Goal: Task Accomplishment & Management: Use online tool/utility

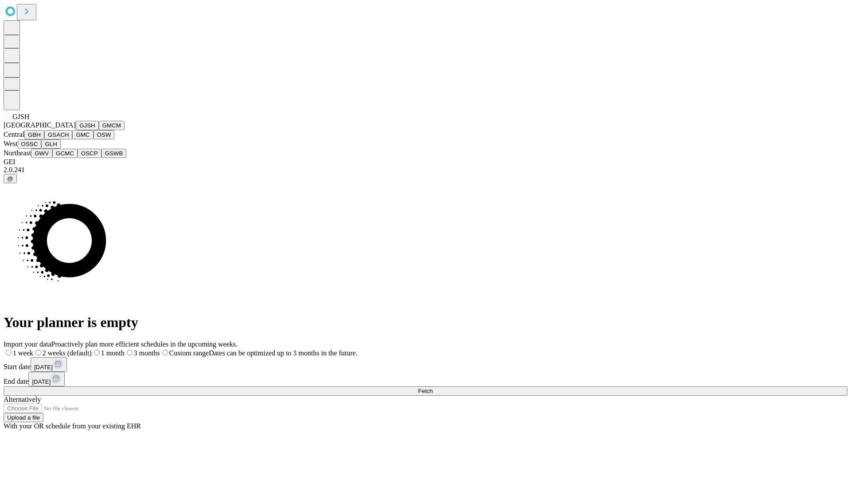
click at [76, 130] on button "GJSH" at bounding box center [87, 125] width 23 height 9
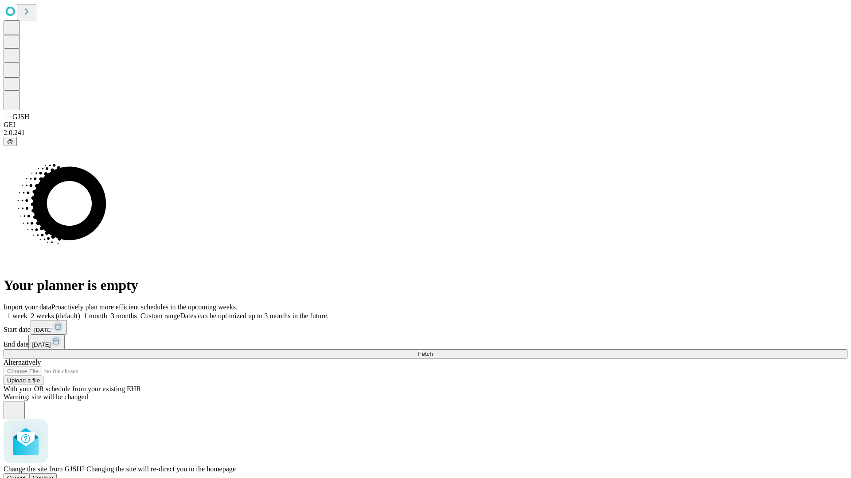
click at [54, 475] on span "Confirm" at bounding box center [43, 478] width 21 height 7
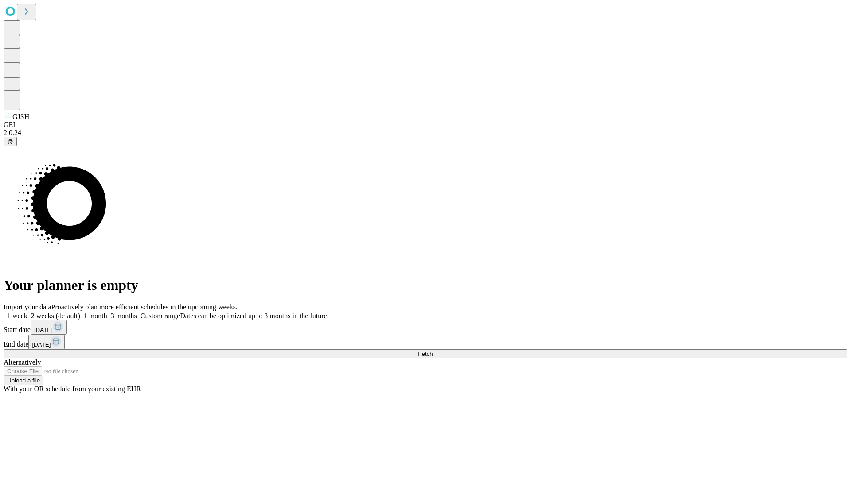
click at [80, 312] on label "2 weeks (default)" at bounding box center [53, 316] width 53 height 8
click at [432, 351] on span "Fetch" at bounding box center [425, 354] width 15 height 7
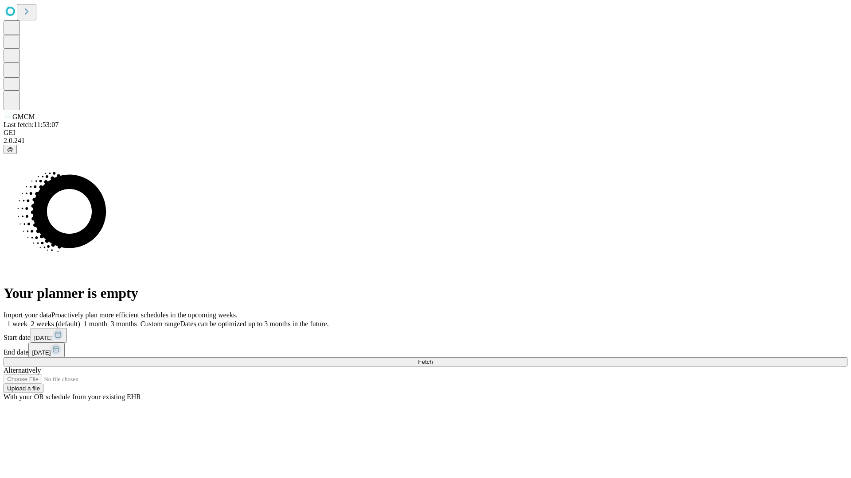
click at [80, 320] on label "2 weeks (default)" at bounding box center [53, 324] width 53 height 8
click at [432, 359] on span "Fetch" at bounding box center [425, 362] width 15 height 7
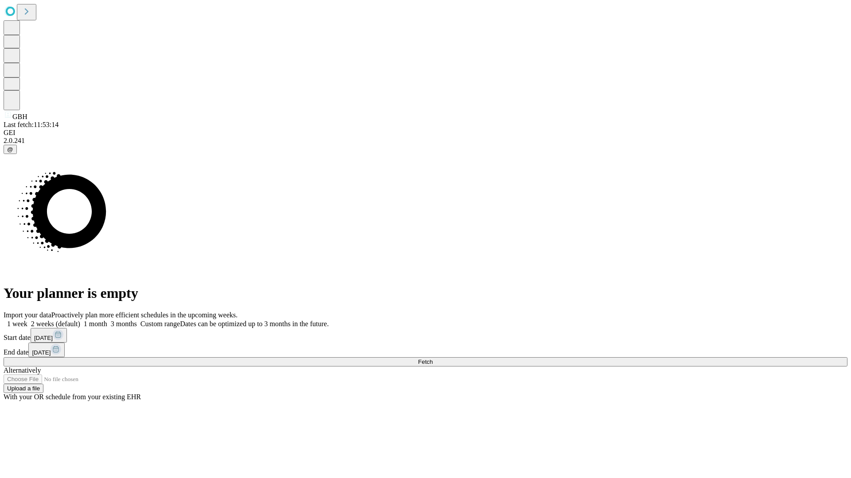
click at [80, 320] on label "2 weeks (default)" at bounding box center [53, 324] width 53 height 8
click at [432, 359] on span "Fetch" at bounding box center [425, 362] width 15 height 7
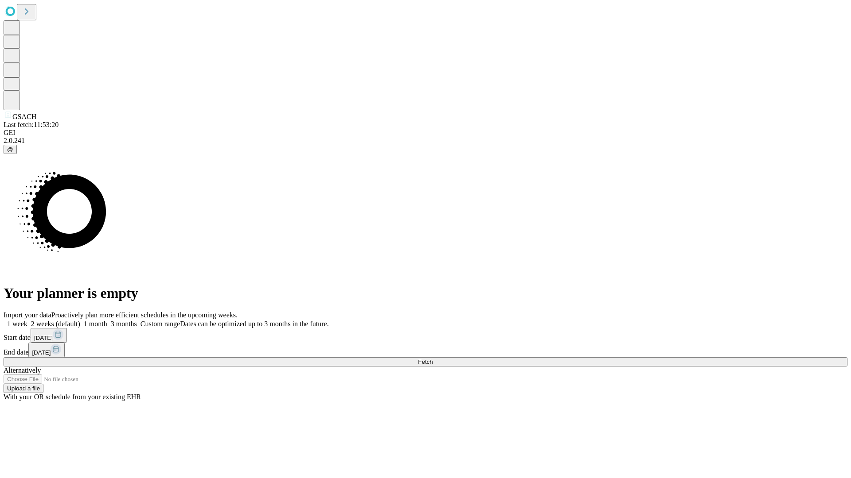
click at [432, 359] on span "Fetch" at bounding box center [425, 362] width 15 height 7
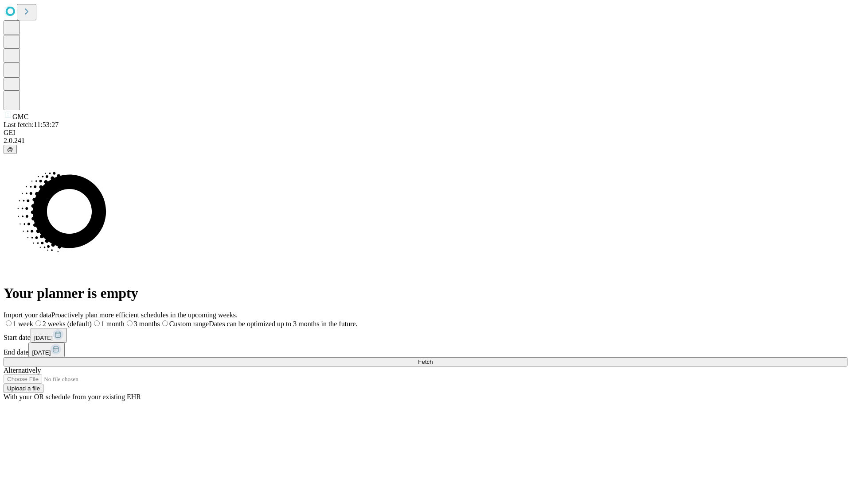
click at [432, 359] on span "Fetch" at bounding box center [425, 362] width 15 height 7
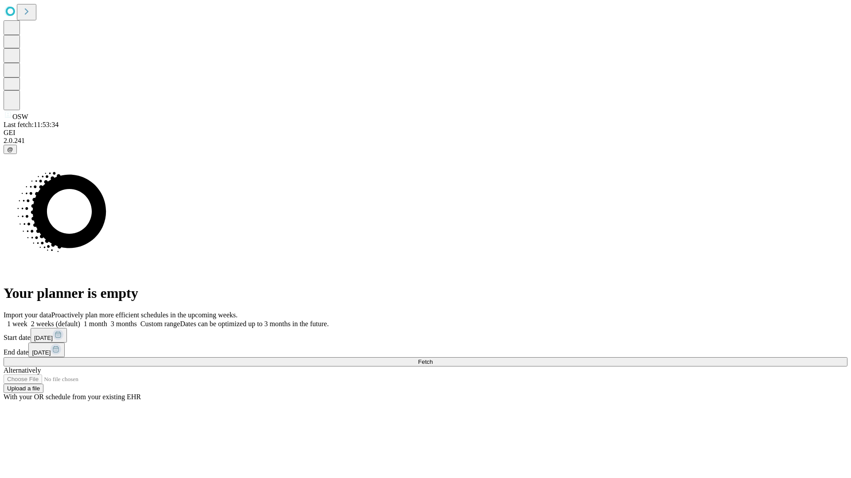
click at [80, 320] on label "2 weeks (default)" at bounding box center [53, 324] width 53 height 8
click at [432, 359] on span "Fetch" at bounding box center [425, 362] width 15 height 7
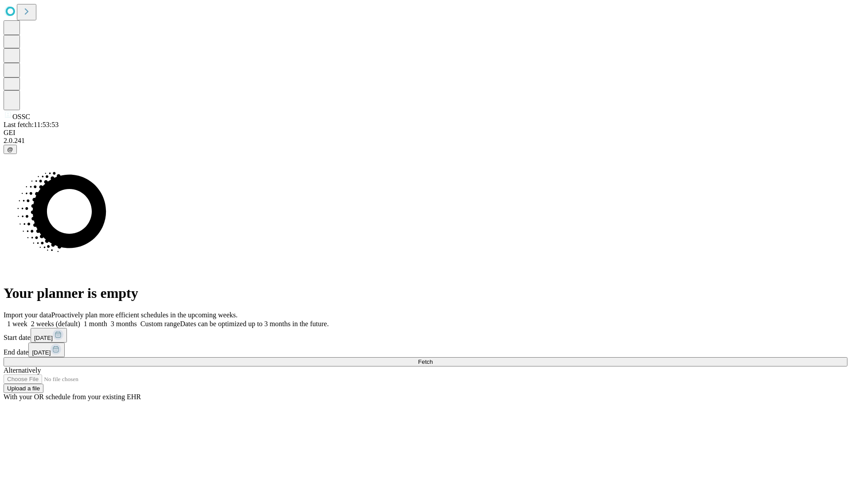
click at [80, 320] on label "2 weeks (default)" at bounding box center [53, 324] width 53 height 8
click at [432, 359] on span "Fetch" at bounding box center [425, 362] width 15 height 7
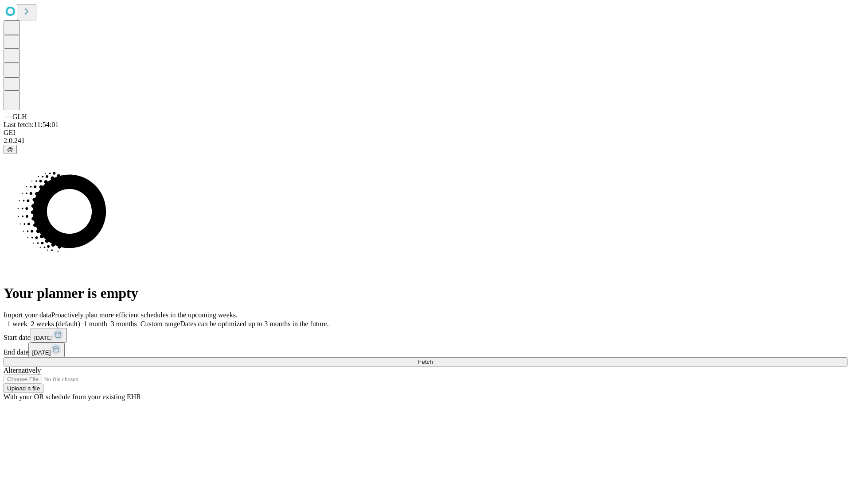
click at [80, 320] on label "2 weeks (default)" at bounding box center [53, 324] width 53 height 8
click at [432, 359] on span "Fetch" at bounding box center [425, 362] width 15 height 7
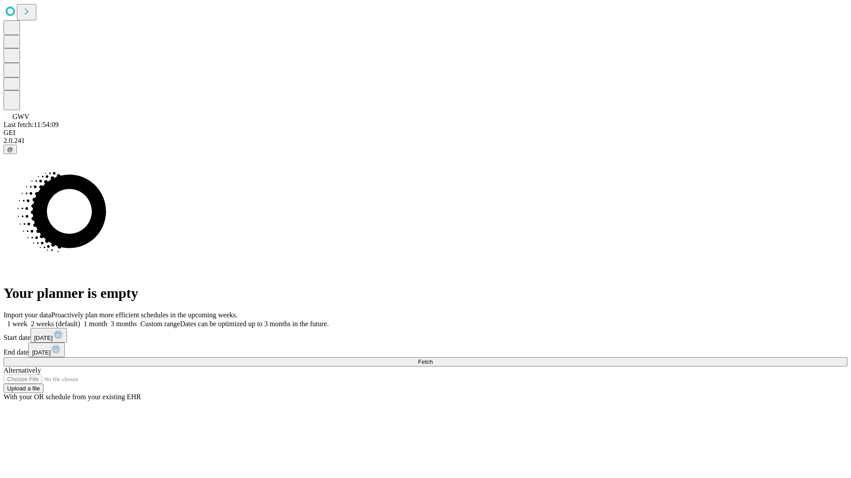
click at [80, 320] on label "2 weeks (default)" at bounding box center [53, 324] width 53 height 8
click at [432, 359] on span "Fetch" at bounding box center [425, 362] width 15 height 7
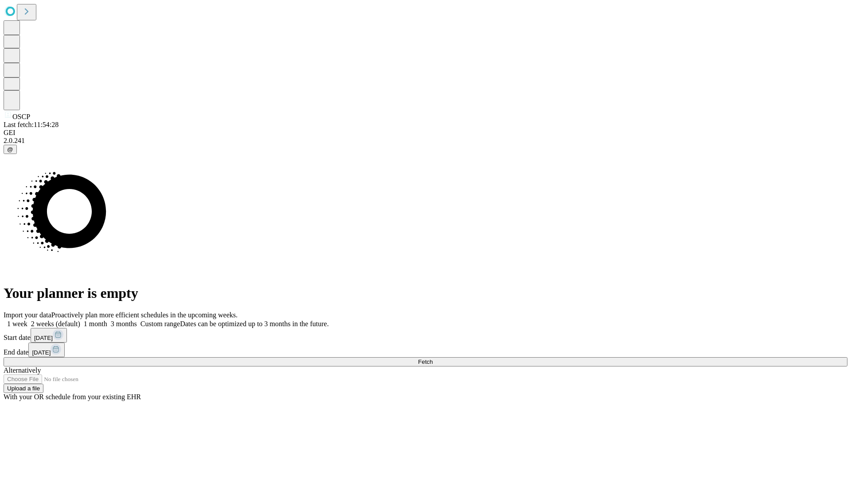
click at [80, 320] on label "2 weeks (default)" at bounding box center [53, 324] width 53 height 8
click at [432, 359] on span "Fetch" at bounding box center [425, 362] width 15 height 7
